Goal: Task Accomplishment & Management: Manage account settings

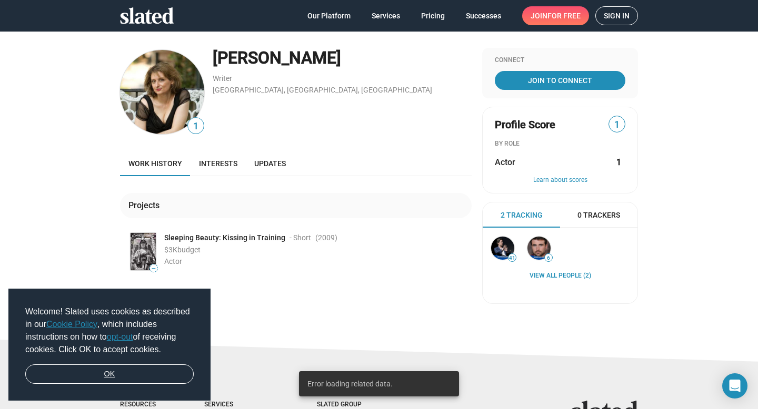
click at [173, 372] on link "OK" at bounding box center [109, 375] width 168 height 20
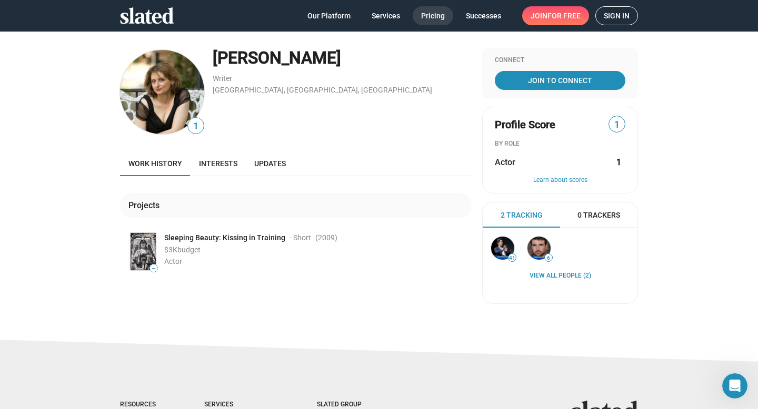
click at [431, 17] on span "Pricing" at bounding box center [433, 15] width 24 height 19
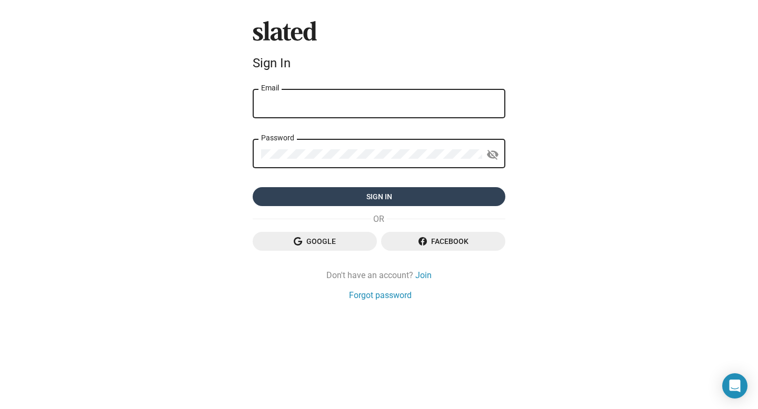
type input "[EMAIL_ADDRESS][DOMAIN_NAME]"
click at [448, 194] on span "Sign in" at bounding box center [379, 196] width 236 height 19
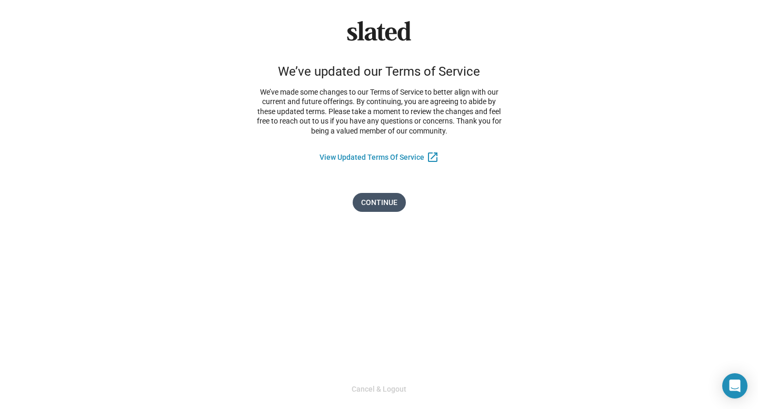
click at [381, 203] on span "Continue" at bounding box center [379, 202] width 36 height 19
